Goal: Communication & Community: Answer question/provide support

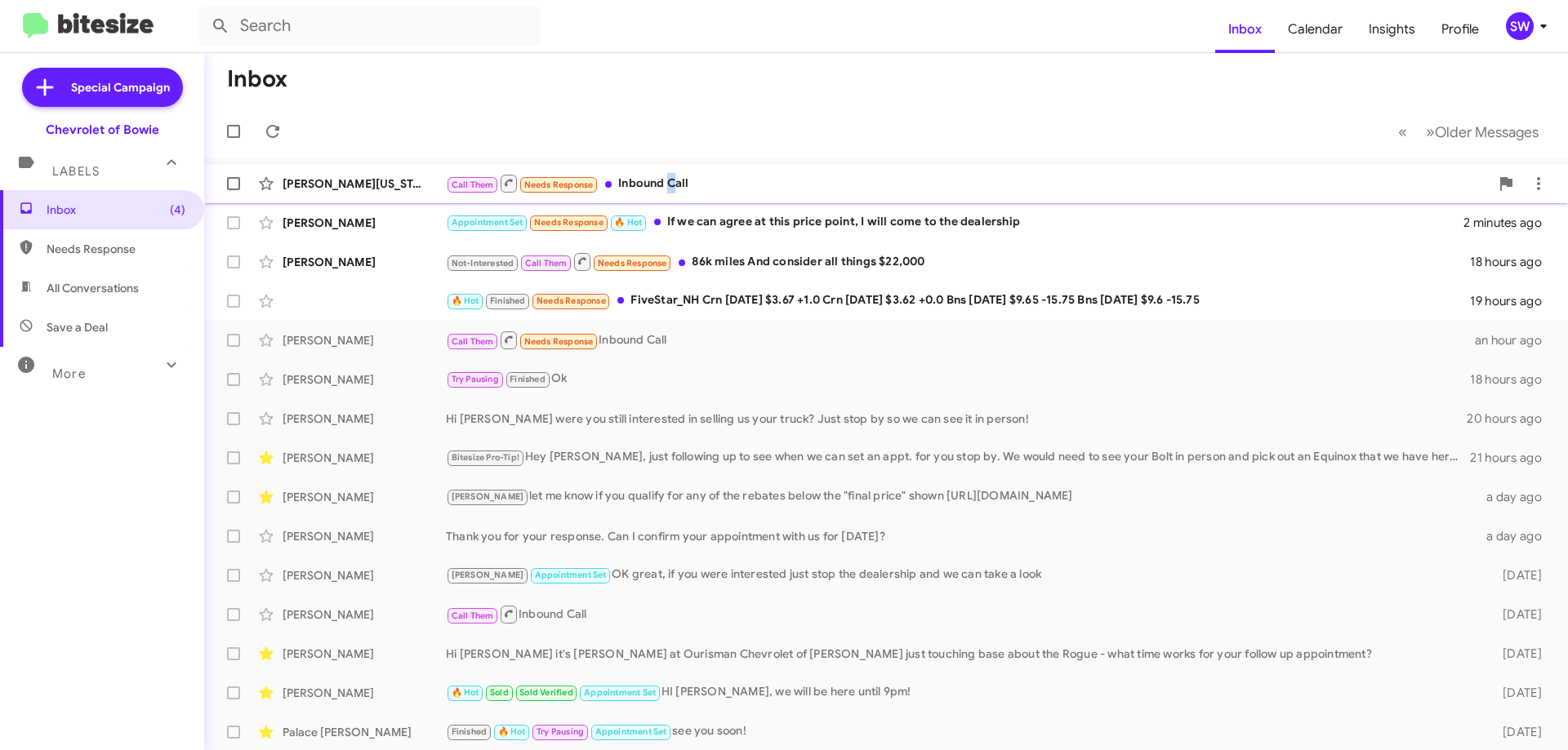
click at [670, 189] on div "Call Them Needs Response Inbound Call" at bounding box center [967, 183] width 1044 height 21
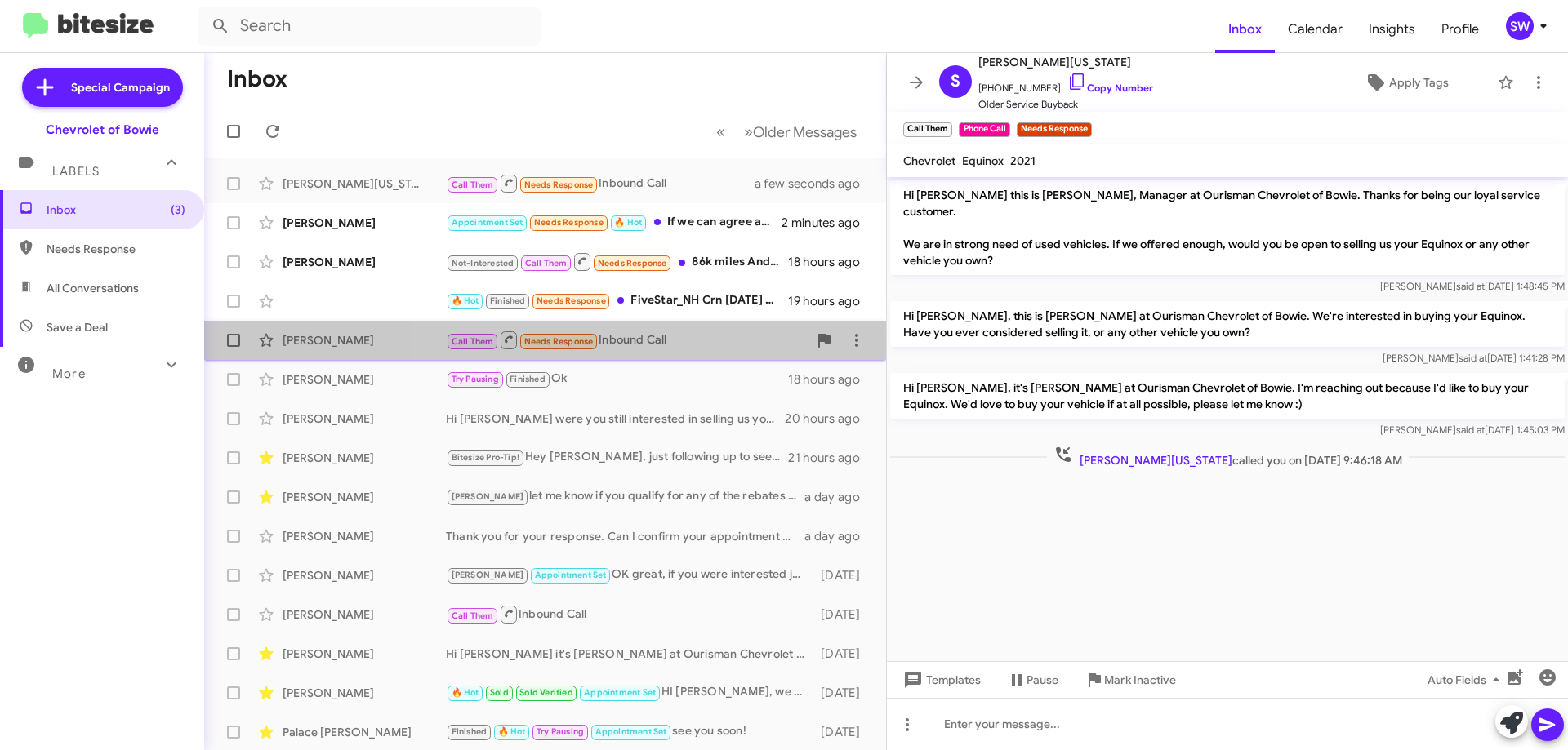
click at [672, 334] on div "Call Them Needs Response Inbound Call" at bounding box center [627, 340] width 362 height 21
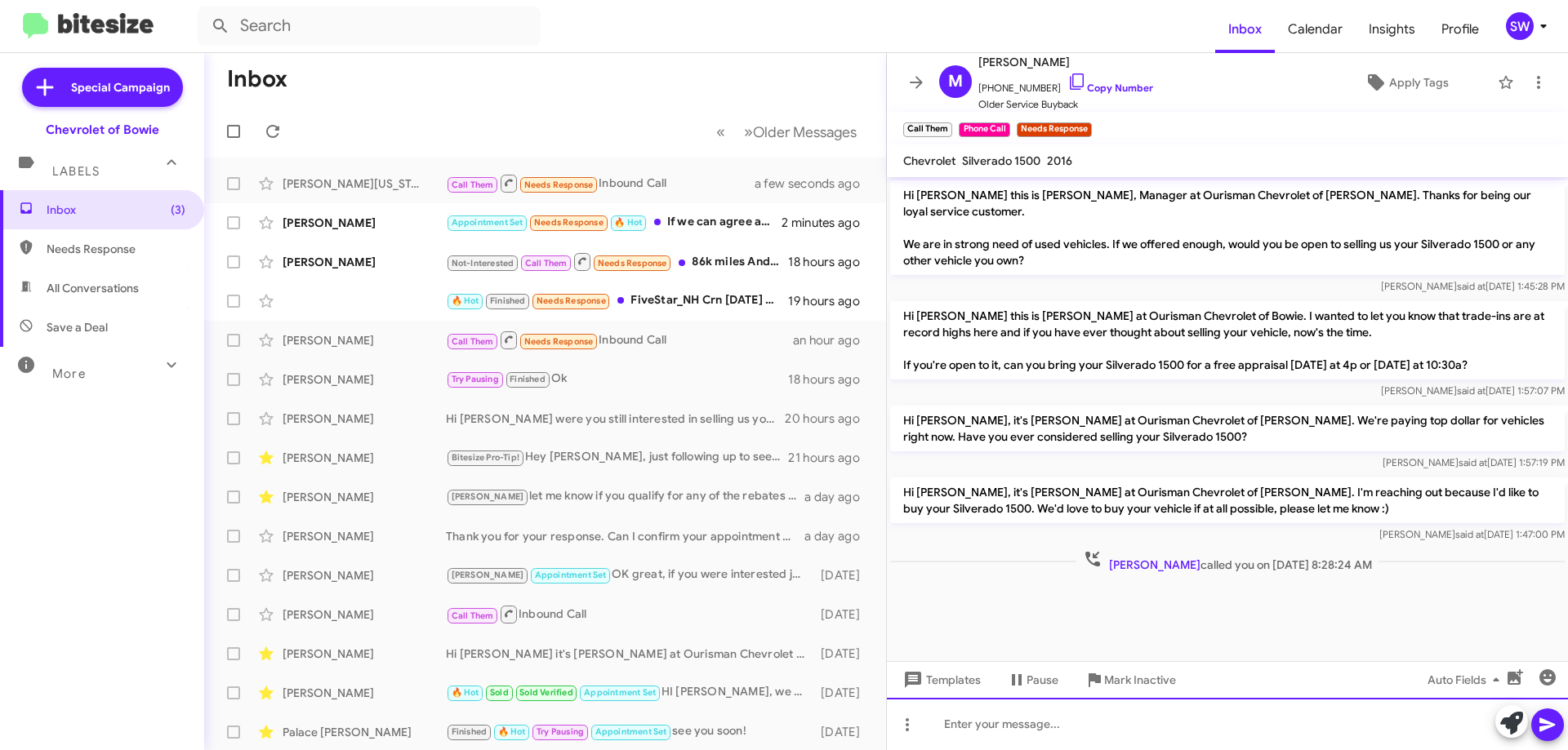
click at [964, 732] on div at bounding box center [1227, 724] width 682 height 53
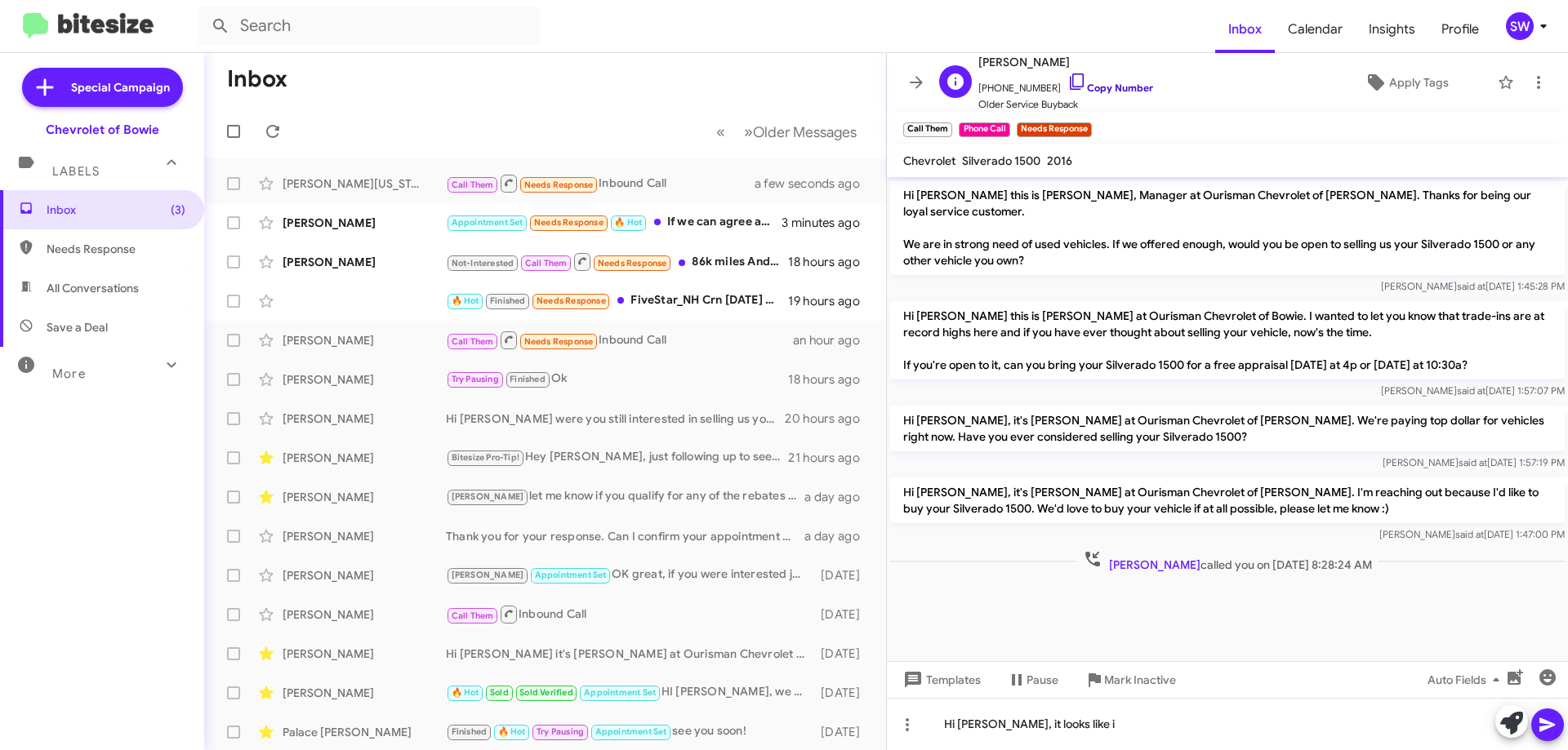
click at [1068, 80] on icon at bounding box center [1078, 82] width 20 height 20
